Goal: Feedback & Contribution: Submit feedback/report problem

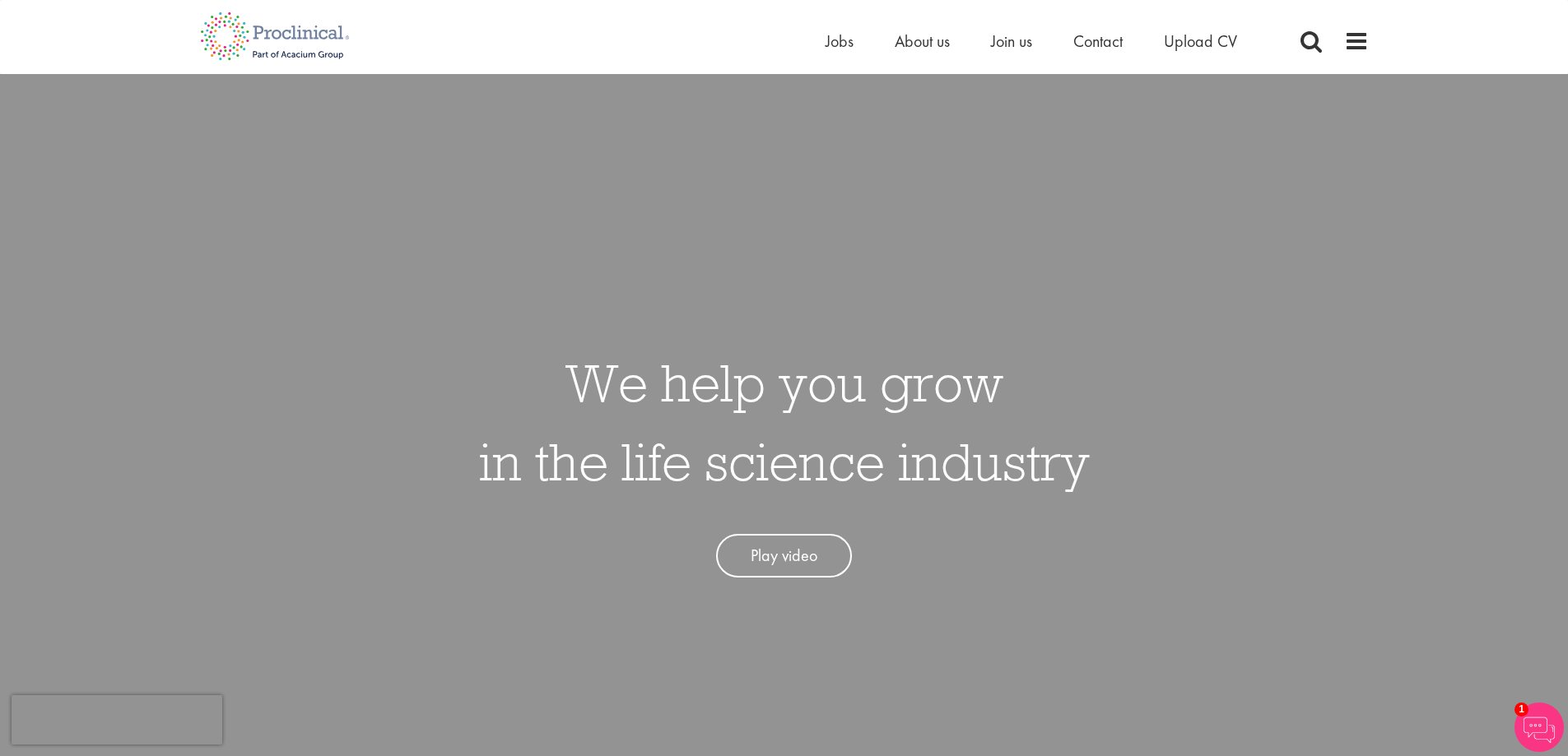
click at [1118, 33] on span "Contact" at bounding box center [1097, 41] width 49 height 21
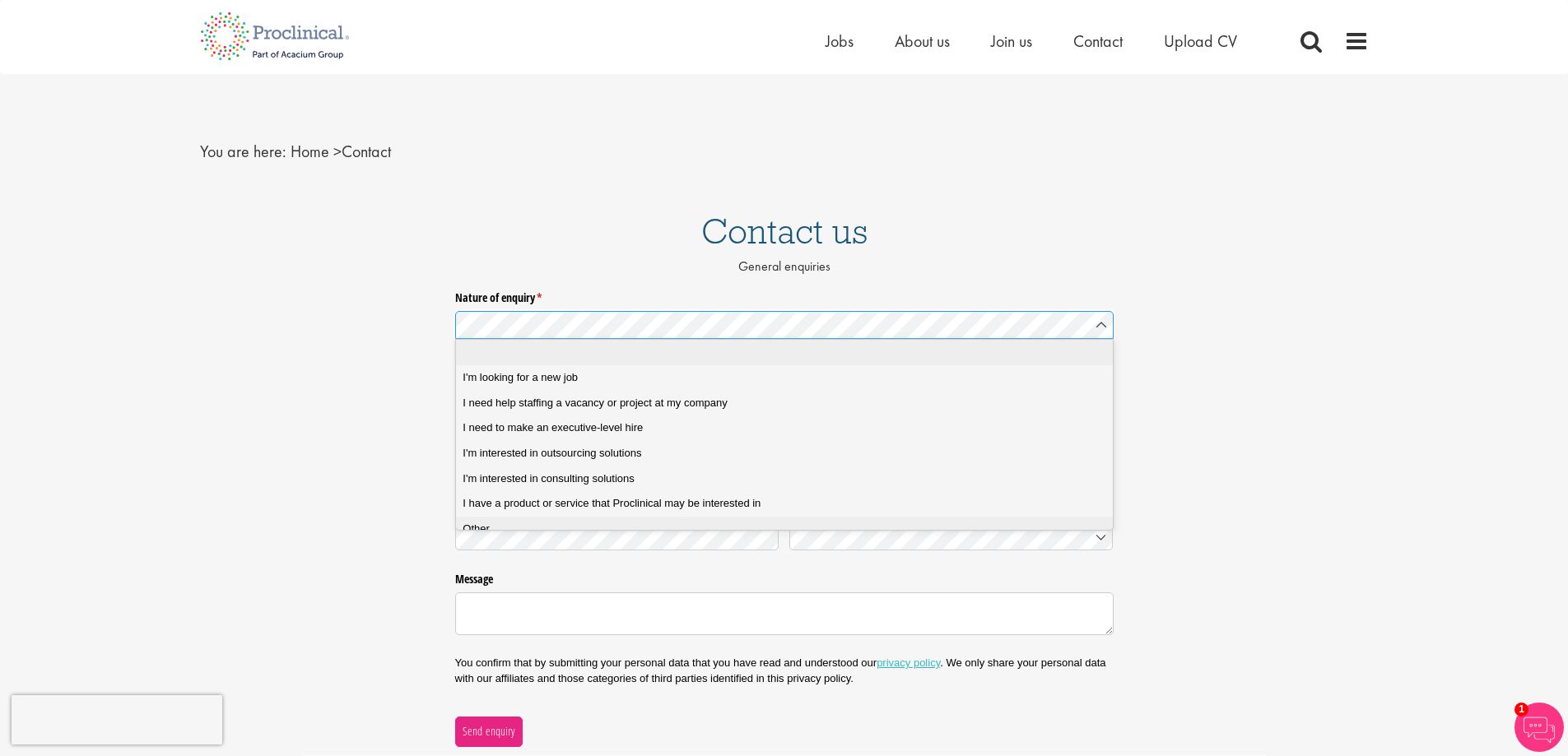
click at [518, 537] on div "Other" at bounding box center [790, 529] width 655 height 15
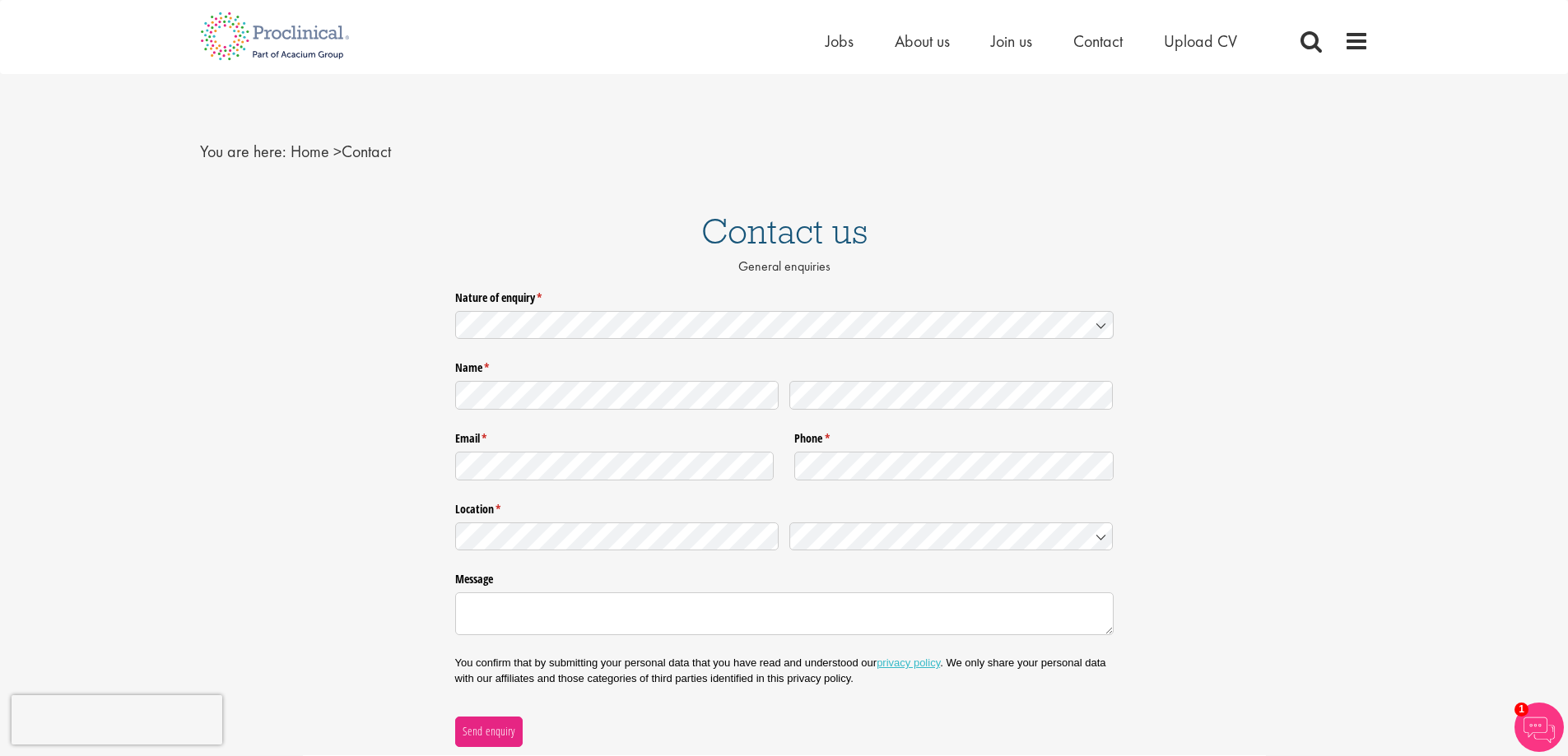
click at [560, 374] on legend "Name * (required)" at bounding box center [784, 365] width 658 height 21
click at [616, 411] on div at bounding box center [784, 395] width 658 height 39
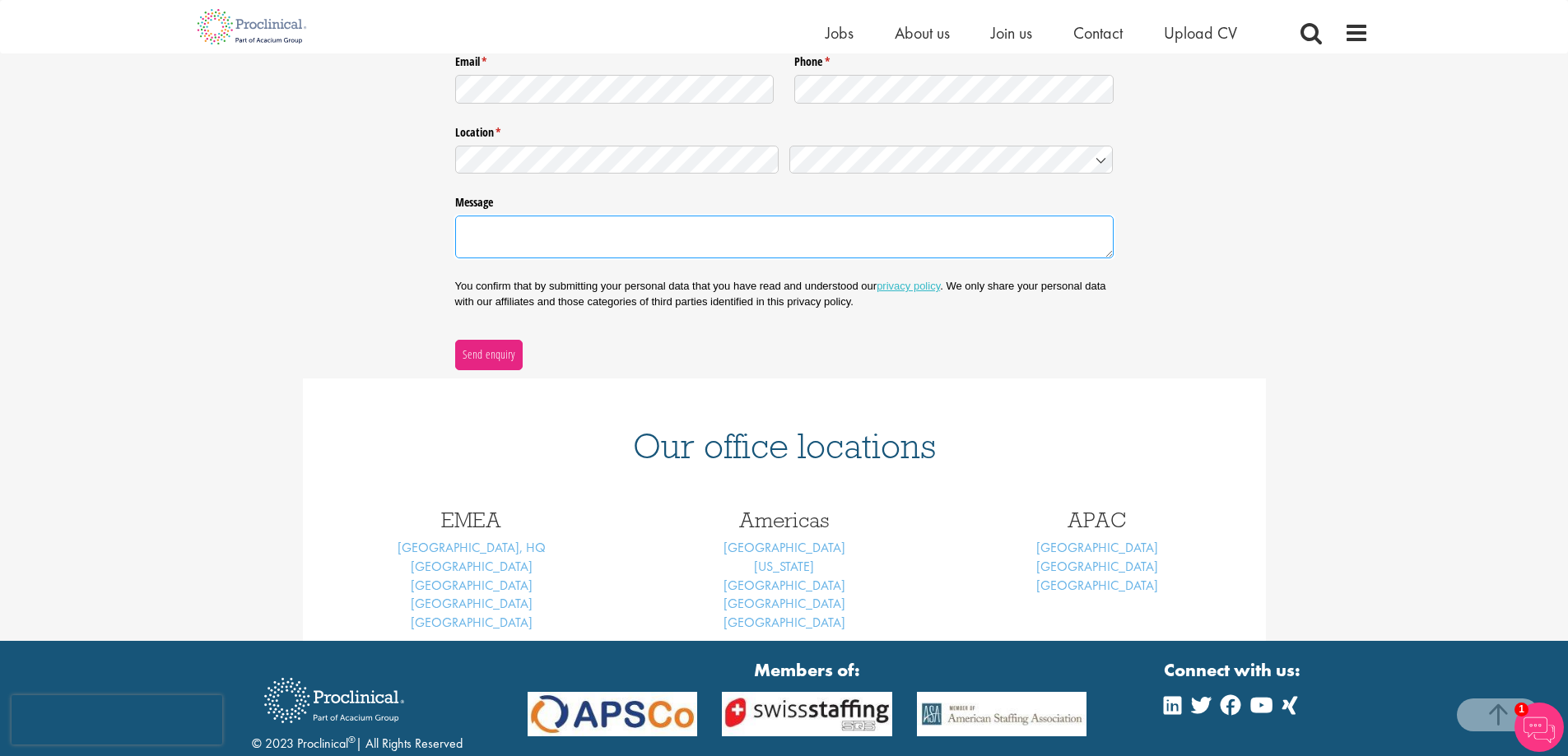
paste textarea "I was in the area the other day and wanted to offer a no-obligation cleaning qu…"
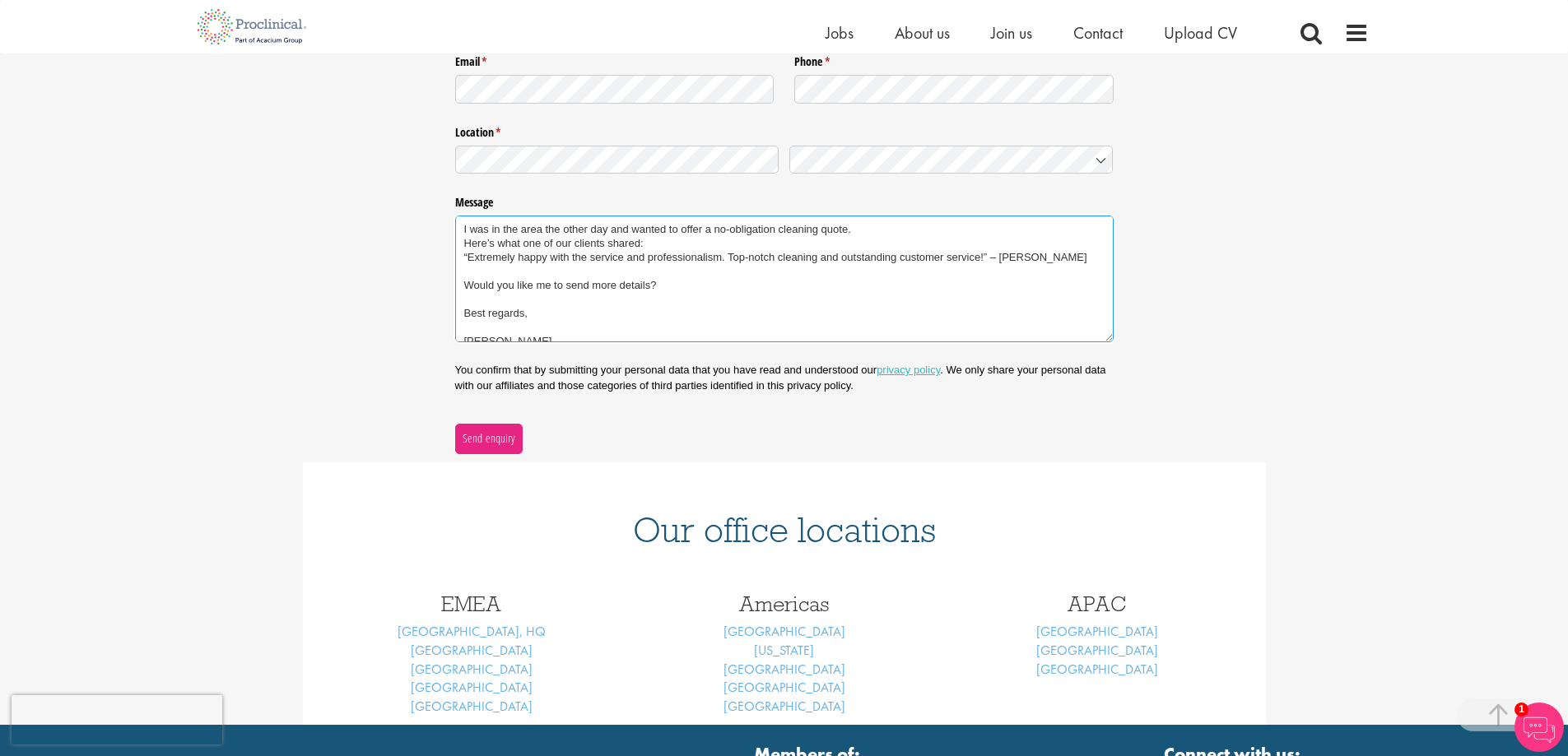
scroll to position [75, 0]
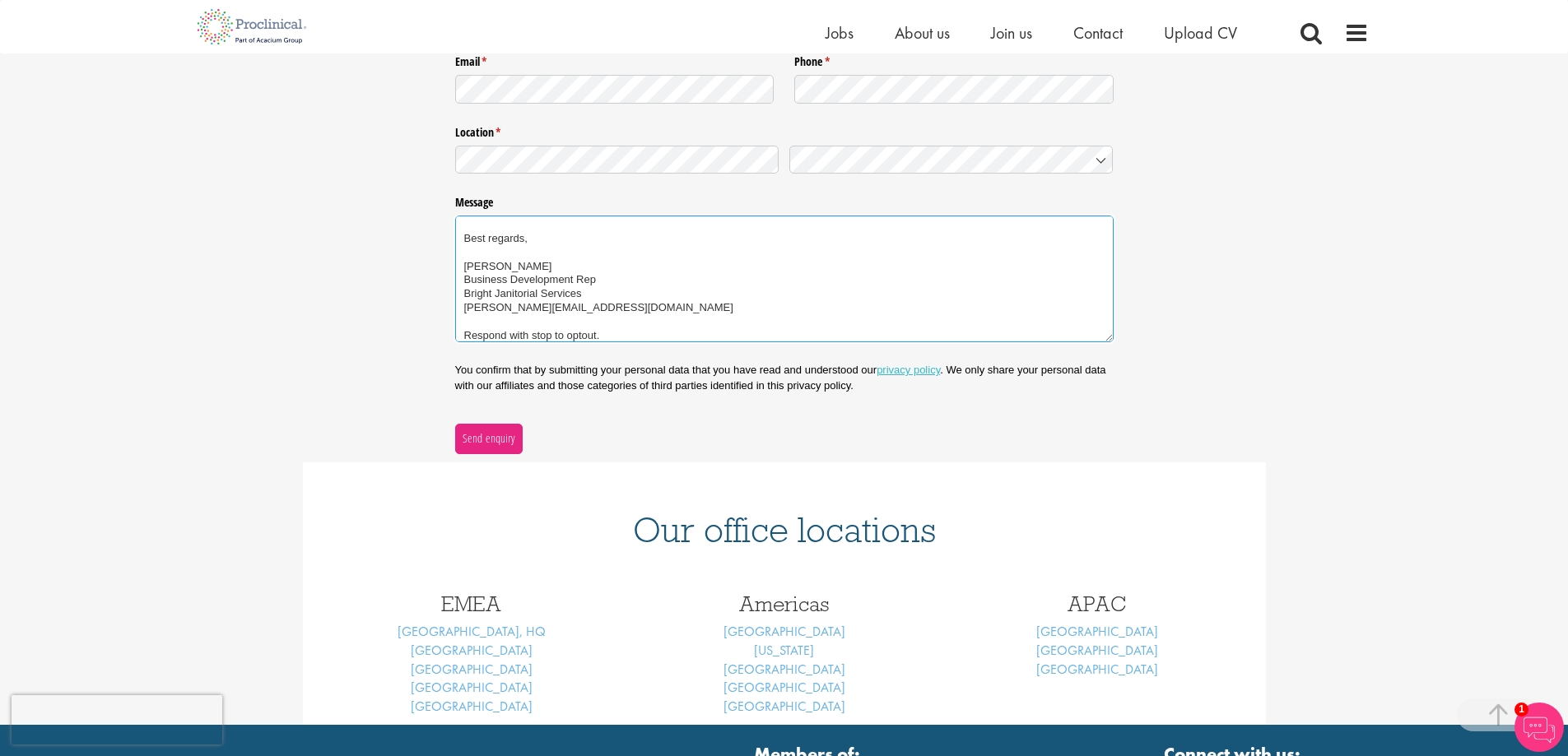
type textarea "I was in the area the other day and wanted to offer a no-obligation cleaning qu…"
click at [486, 447] on span "Send enquiry" at bounding box center [489, 439] width 54 height 19
